Goal: Information Seeking & Learning: Learn about a topic

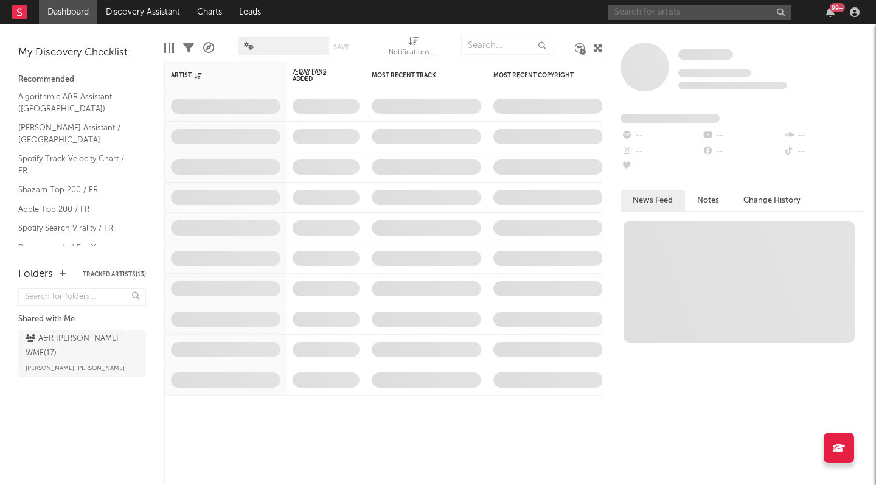
click at [665, 13] on input "text" at bounding box center [699, 12] width 183 height 15
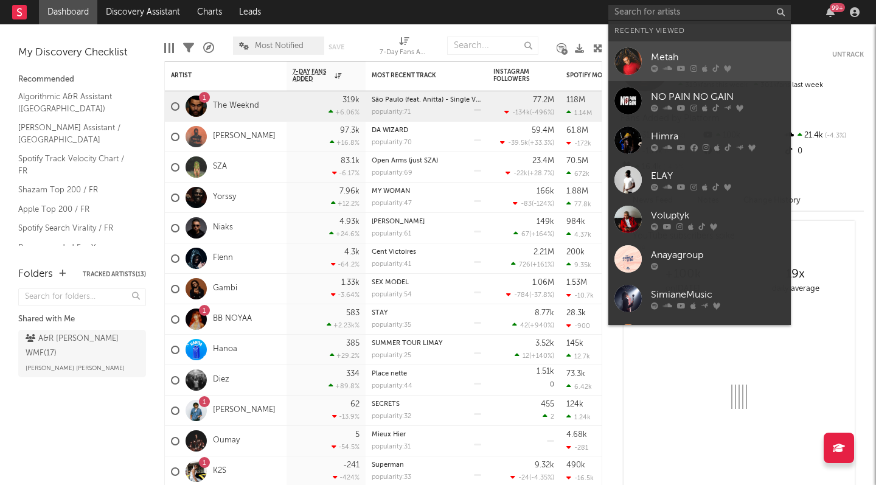
click at [663, 58] on div "Metah" at bounding box center [718, 57] width 134 height 15
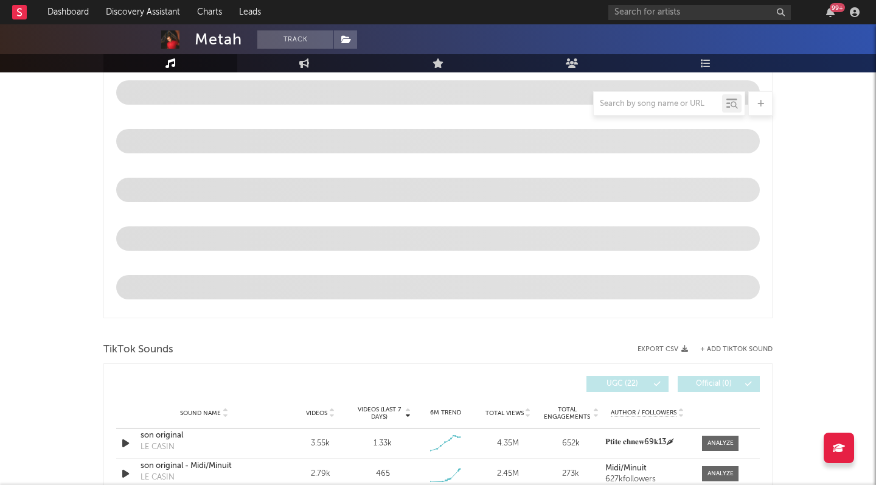
select select "6m"
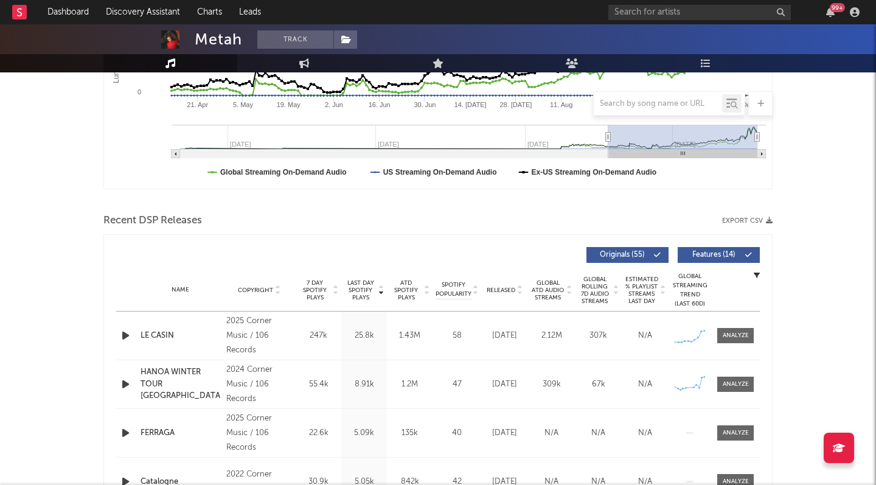
scroll to position [360, 0]
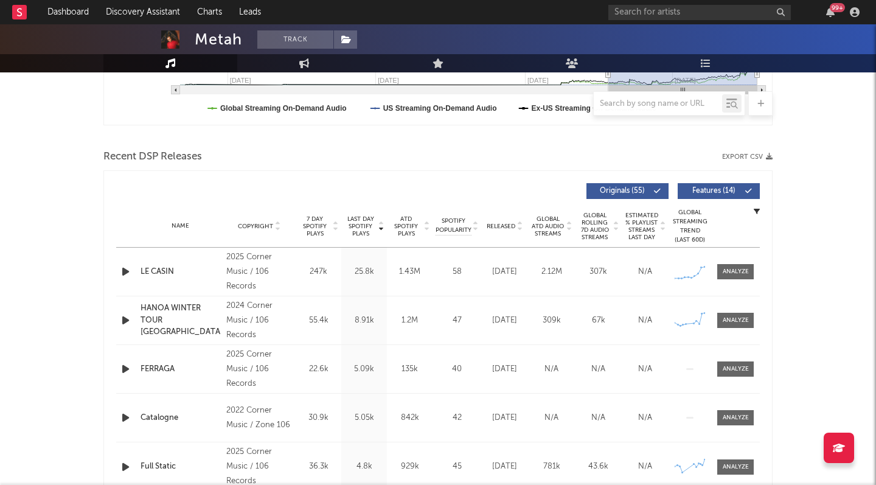
click at [250, 277] on div "2025 Corner Music / 106 Records" at bounding box center [259, 272] width 66 height 44
click at [166, 270] on div "LE CASIN" at bounding box center [181, 272] width 80 height 12
click at [733, 271] on div at bounding box center [736, 271] width 26 height 9
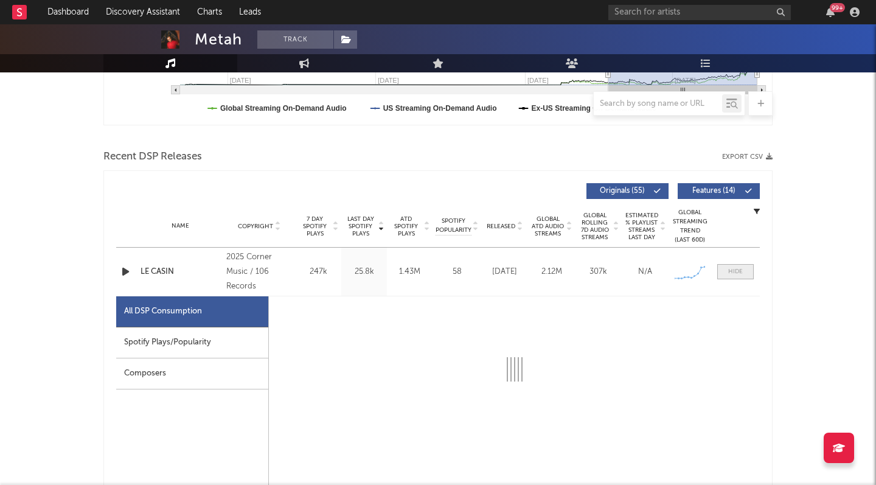
select select "1w"
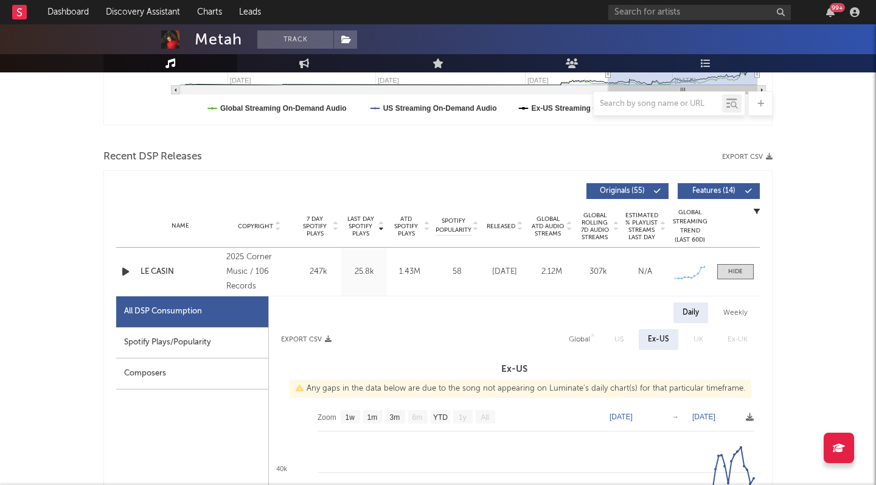
click at [273, 267] on div "2025 Corner Music / 106 Records" at bounding box center [259, 272] width 66 height 44
click at [172, 267] on div "LE CASIN" at bounding box center [181, 272] width 80 height 12
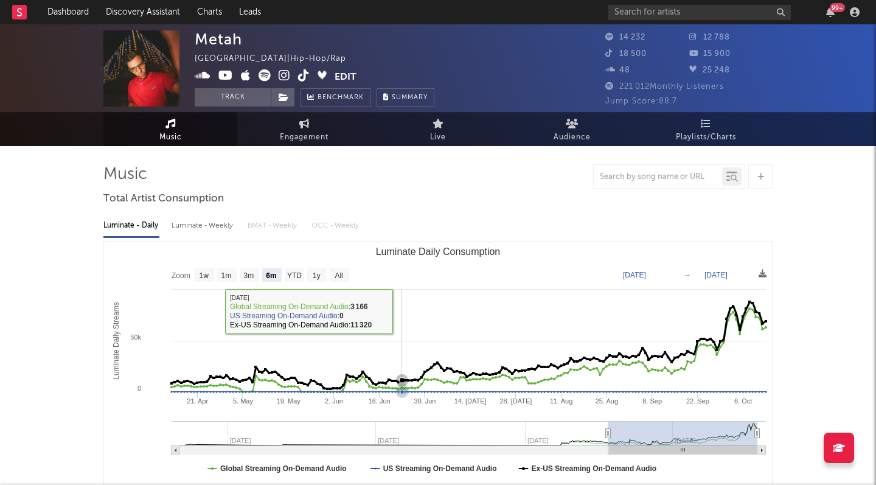
scroll to position [0, 0]
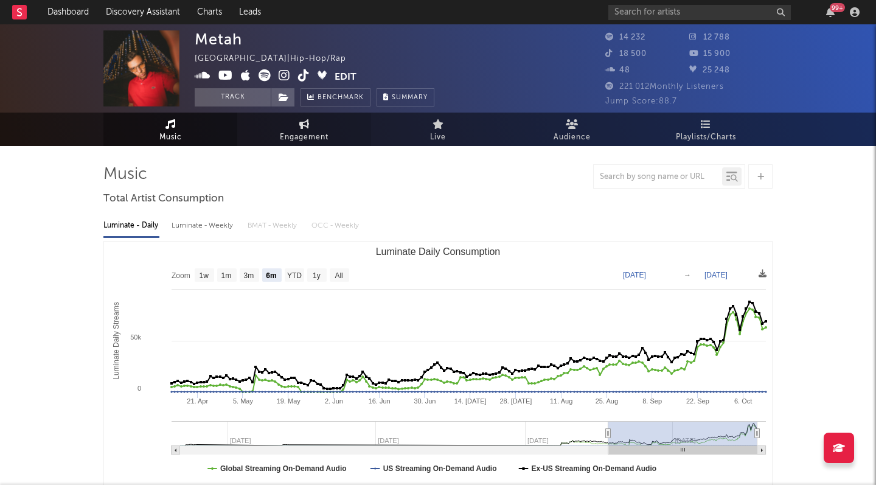
click at [282, 125] on link "Engagement" at bounding box center [304, 129] width 134 height 33
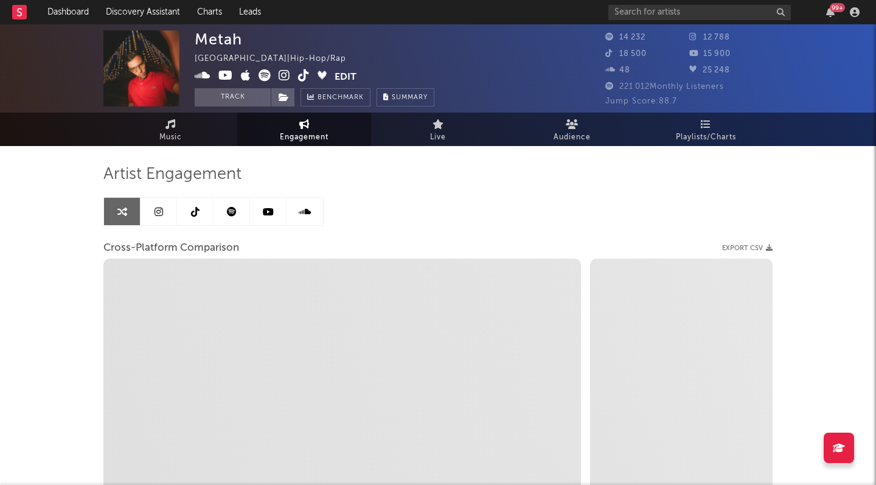
select select "1w"
click at [201, 120] on link "Music" at bounding box center [170, 129] width 134 height 33
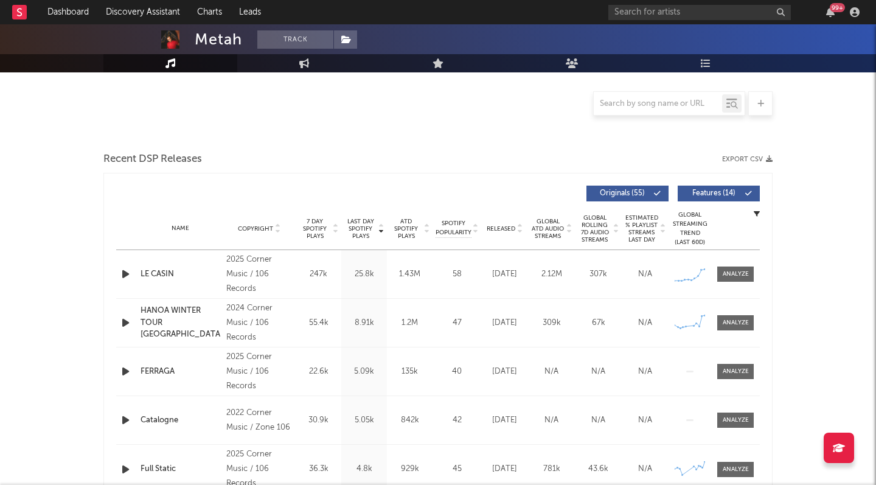
scroll to position [254, 0]
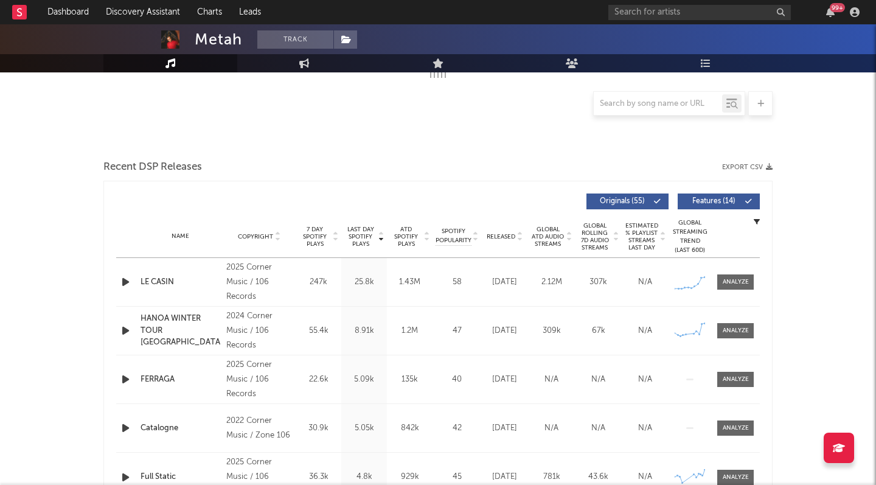
click at [232, 281] on div "2025 Corner Music / 106 Records" at bounding box center [259, 282] width 66 height 44
click at [403, 285] on div "1.43M" at bounding box center [410, 282] width 40 height 12
select select "6m"
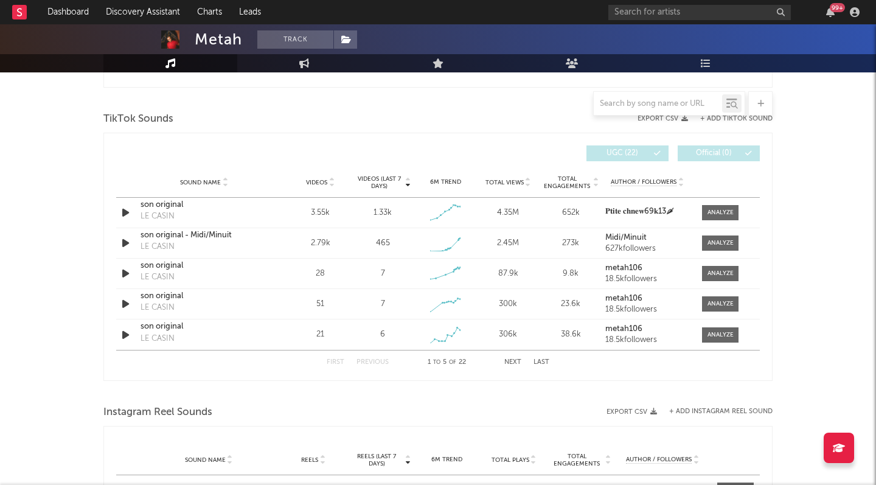
scroll to position [794, 0]
click at [170, 205] on div "son original" at bounding box center [204, 206] width 127 height 12
click at [192, 241] on div "son original - Midi/Minuit" at bounding box center [204, 236] width 127 height 12
